Goal: Navigation & Orientation: Find specific page/section

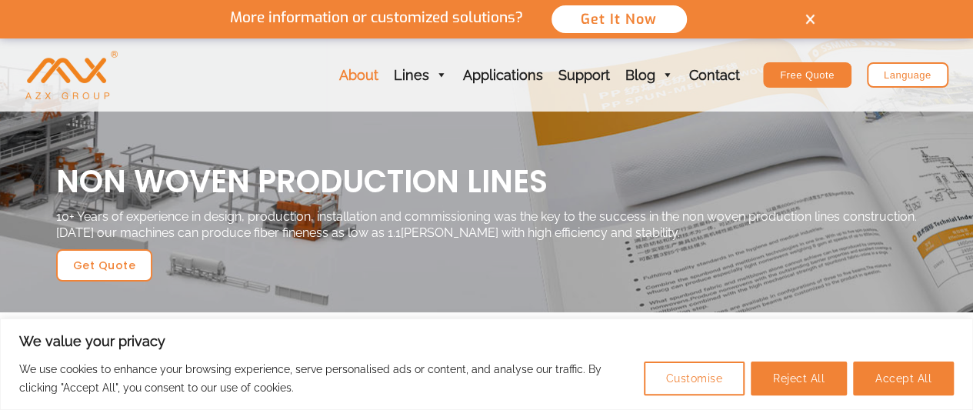
click at [365, 79] on link "About" at bounding box center [358, 74] width 55 height 73
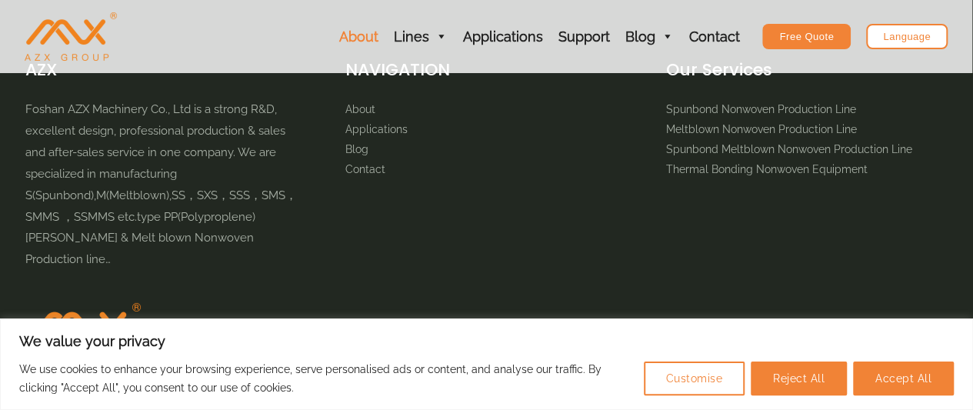
scroll to position [5322, 0]
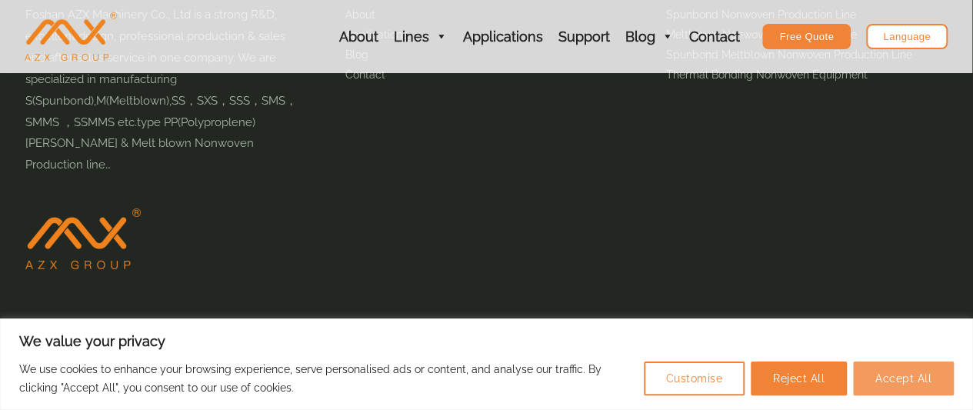
click at [888, 375] on button "Accept All" at bounding box center [903, 378] width 101 height 34
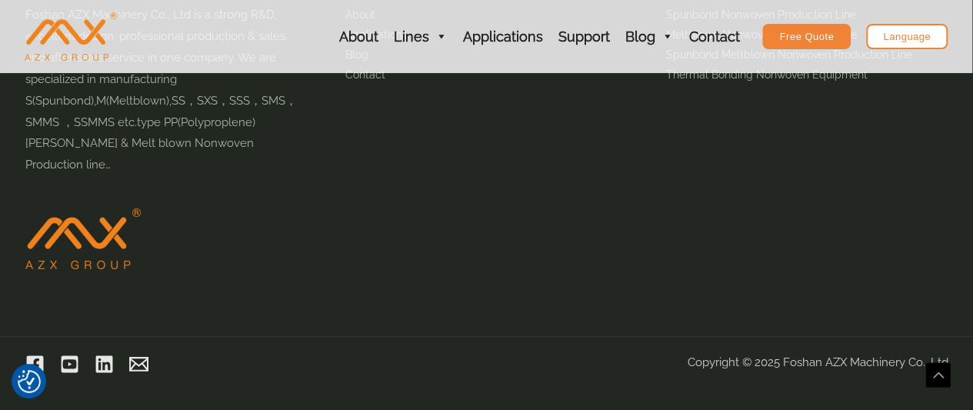
checkbox input "true"
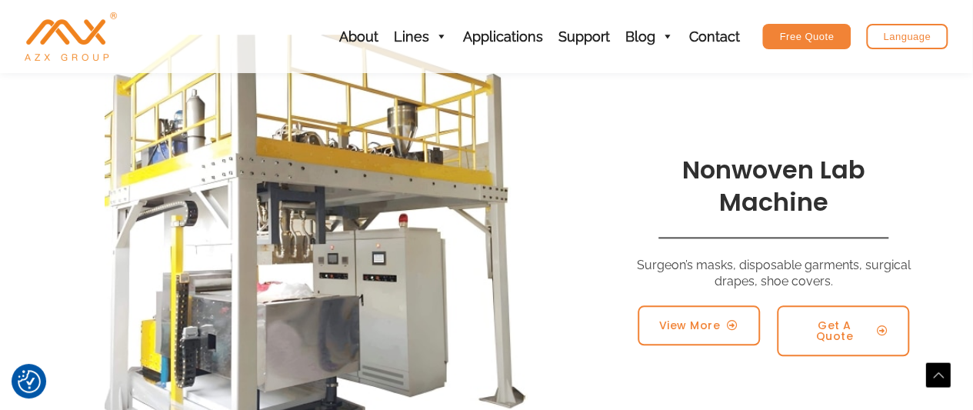
scroll to position [3630, 0]
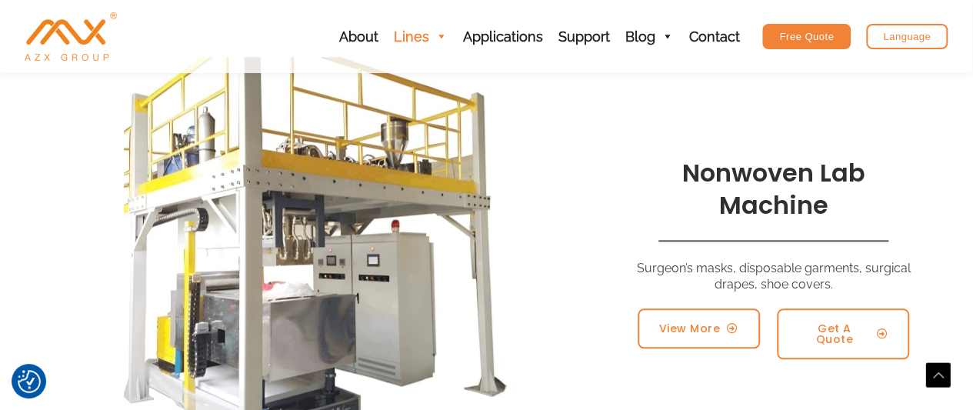
click at [440, 36] on span at bounding box center [440, 36] width 14 height 73
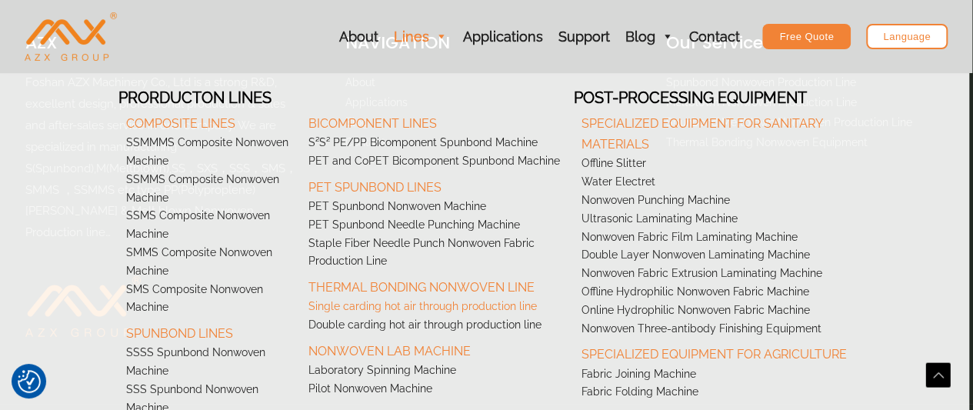
scroll to position [5322, 0]
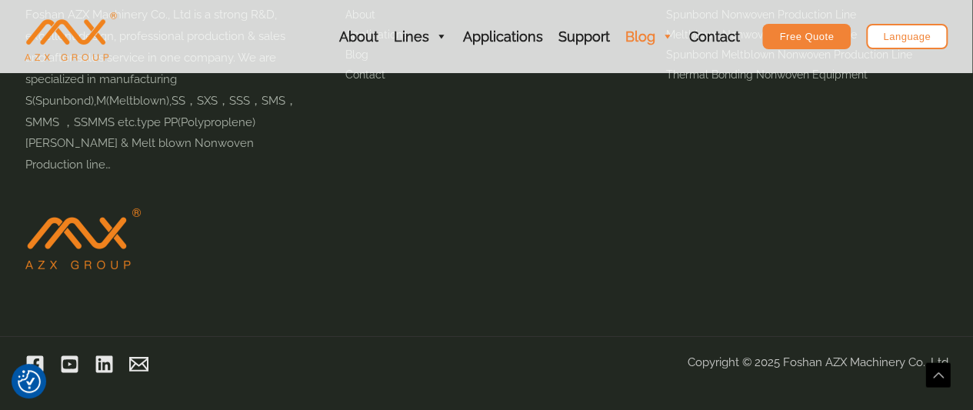
click at [648, 35] on link "Blog" at bounding box center [649, 36] width 64 height 73
